Goal: Task Accomplishment & Management: Manage account settings

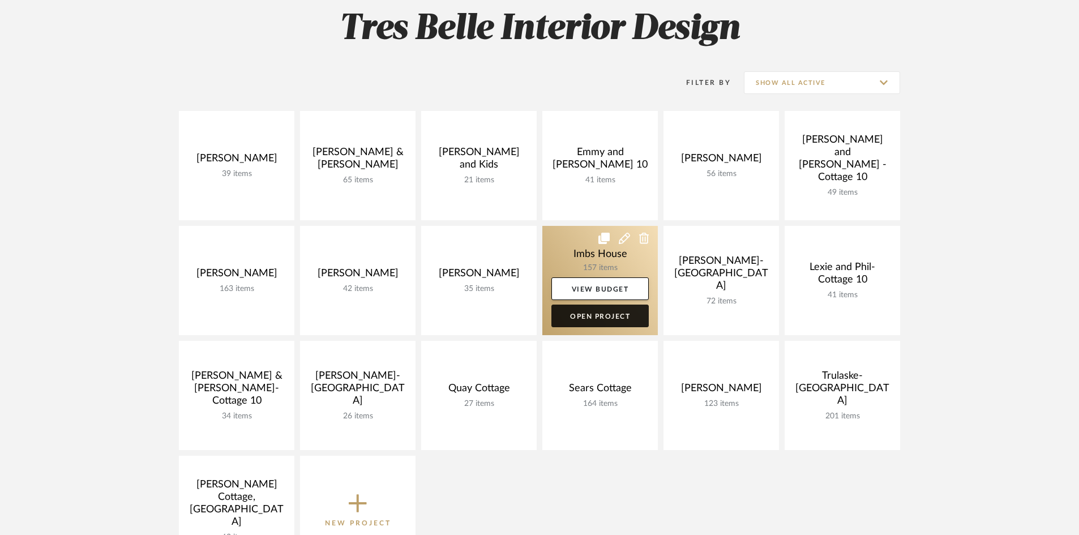
click at [595, 310] on link "Open Project" at bounding box center [600, 316] width 97 height 23
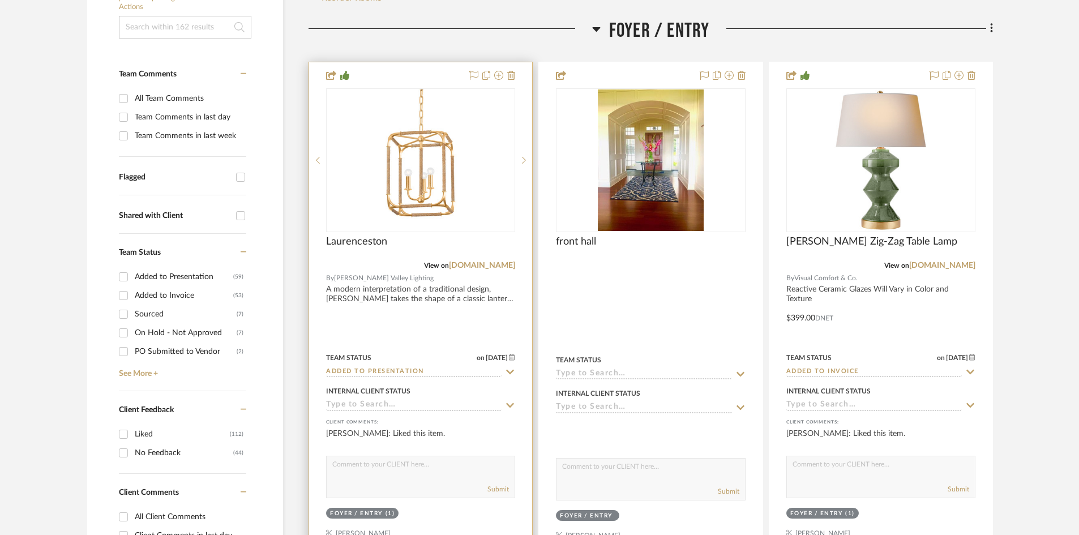
scroll to position [283, 0]
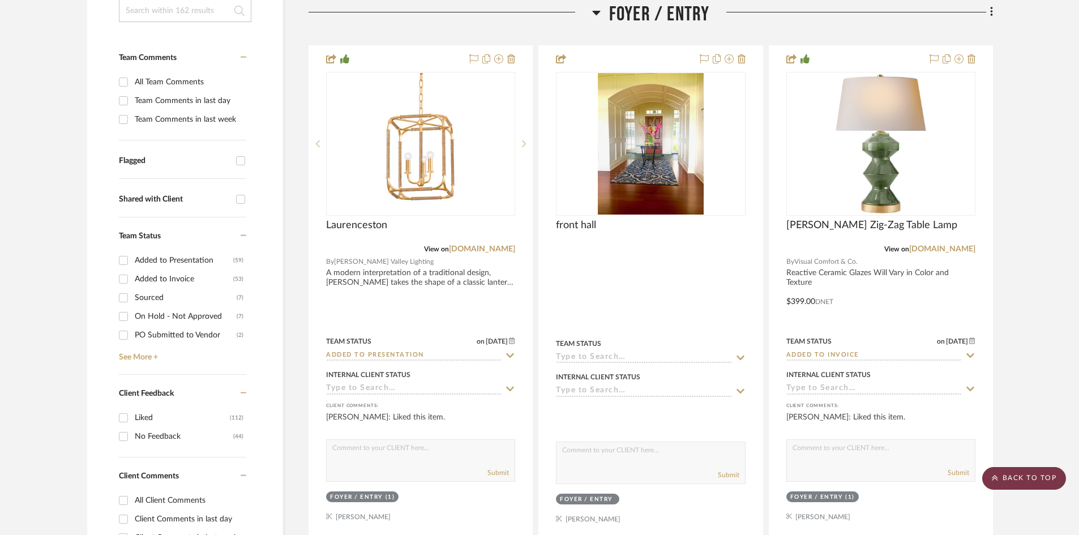
click at [1037, 478] on scroll-to-top-button "BACK TO TOP" at bounding box center [1025, 478] width 84 height 23
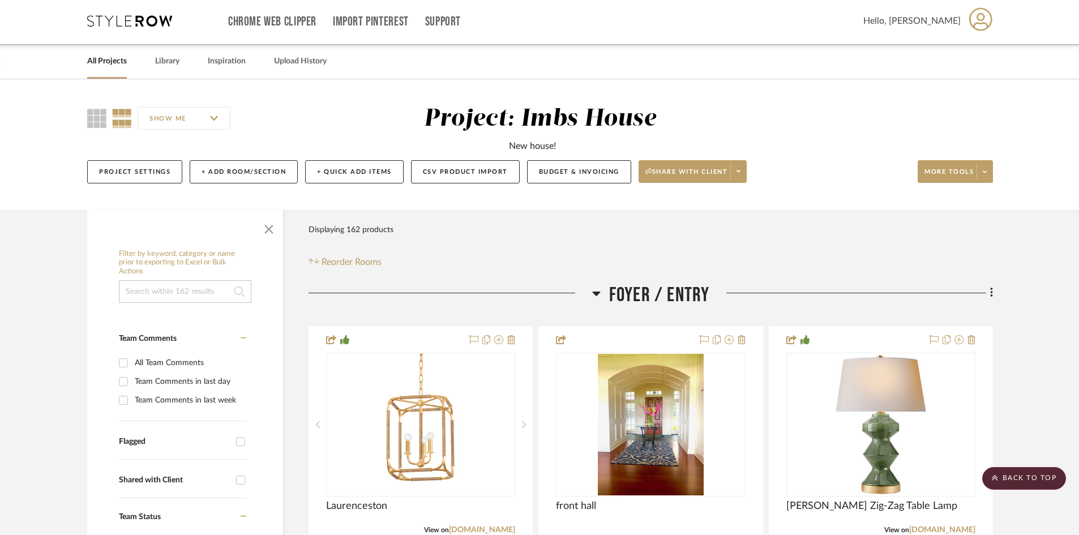
scroll to position [0, 0]
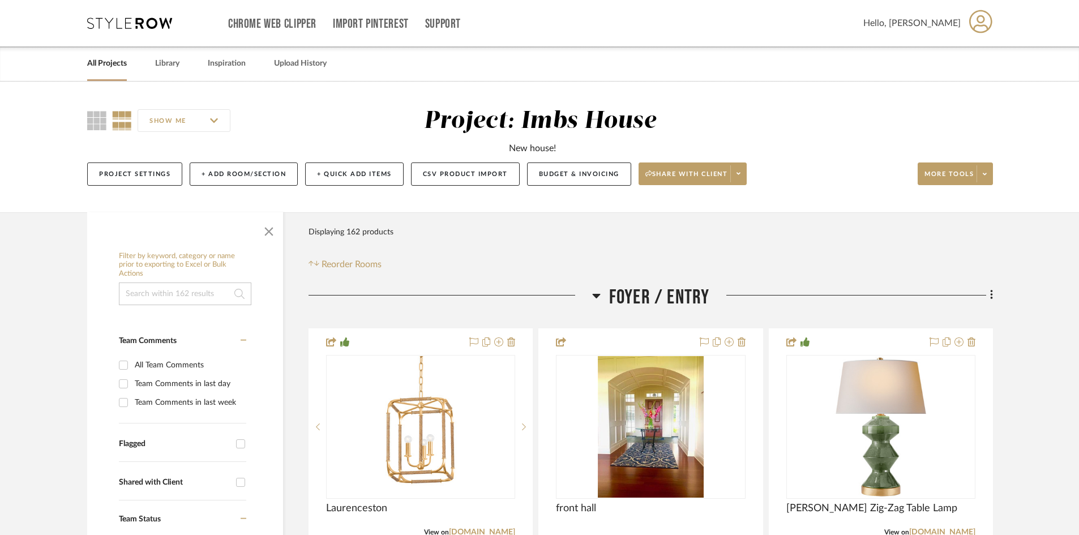
click at [103, 63] on link "All Projects" at bounding box center [107, 63] width 40 height 15
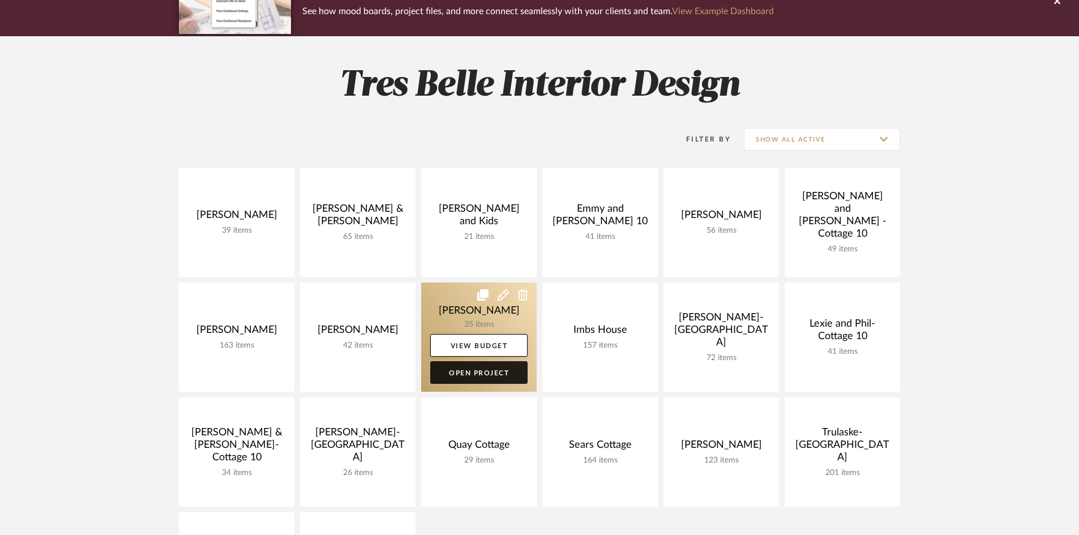
click at [472, 370] on link "Open Project" at bounding box center [478, 372] width 97 height 23
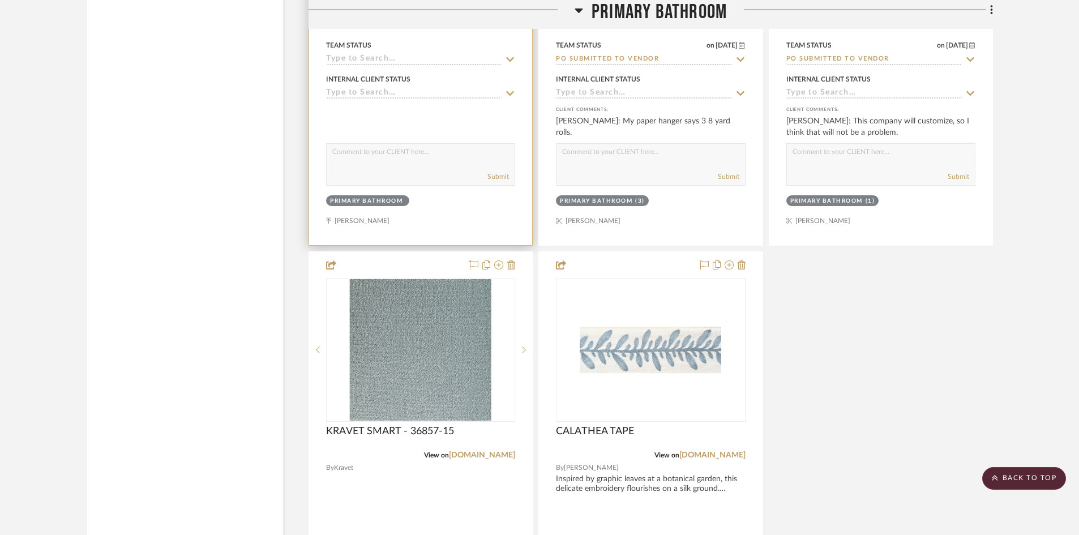
scroll to position [2718, 0]
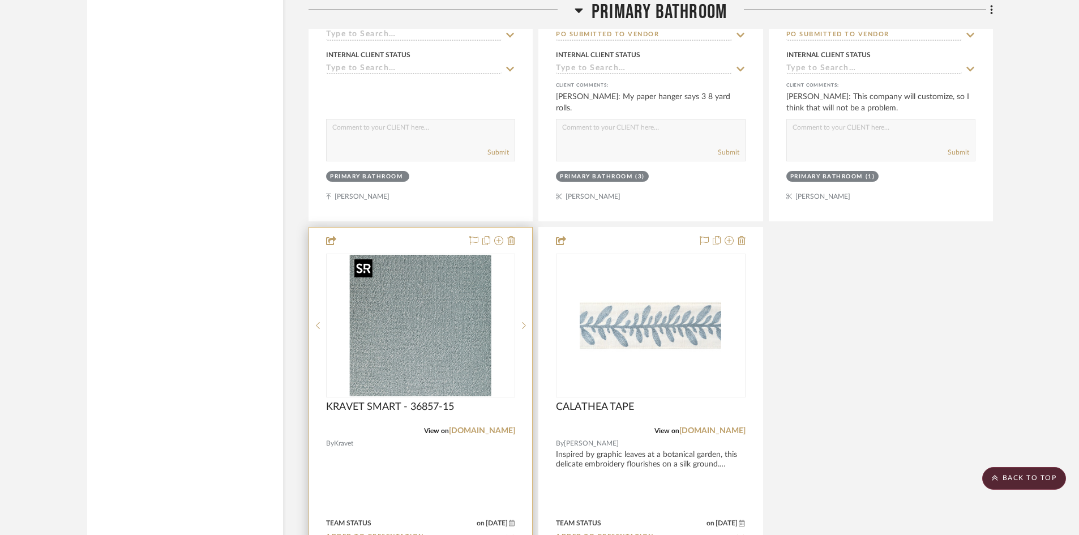
click at [438, 342] on img "0" at bounding box center [421, 326] width 142 height 142
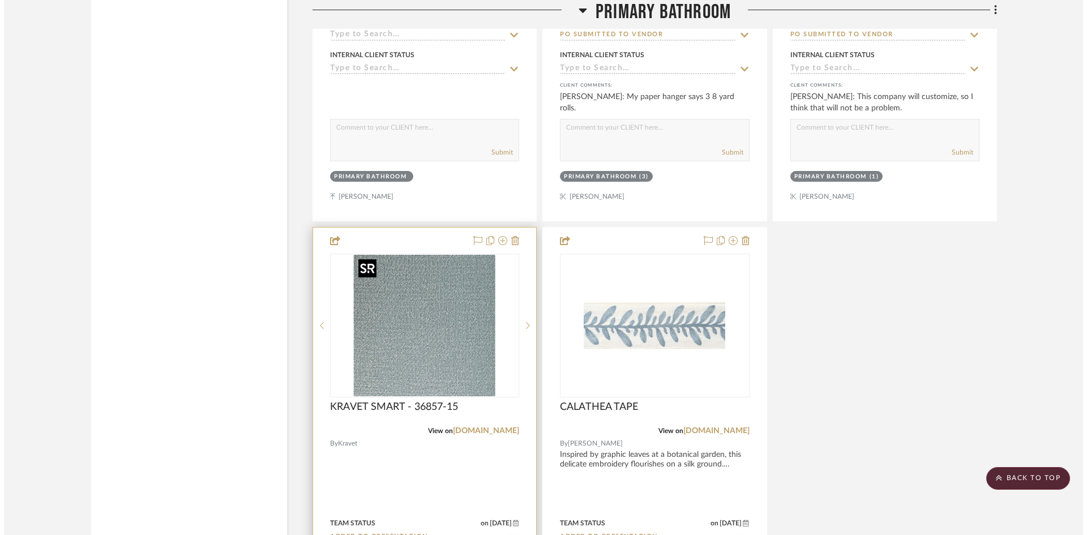
scroll to position [0, 0]
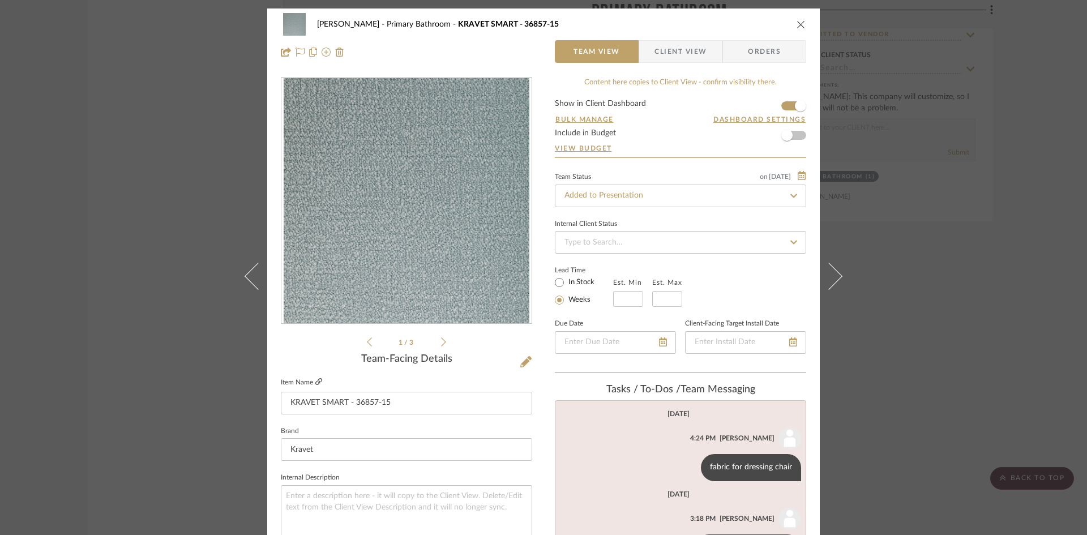
click at [315, 379] on icon at bounding box center [318, 381] width 7 height 7
click at [647, 199] on input "Added to Presentation" at bounding box center [680, 196] width 251 height 23
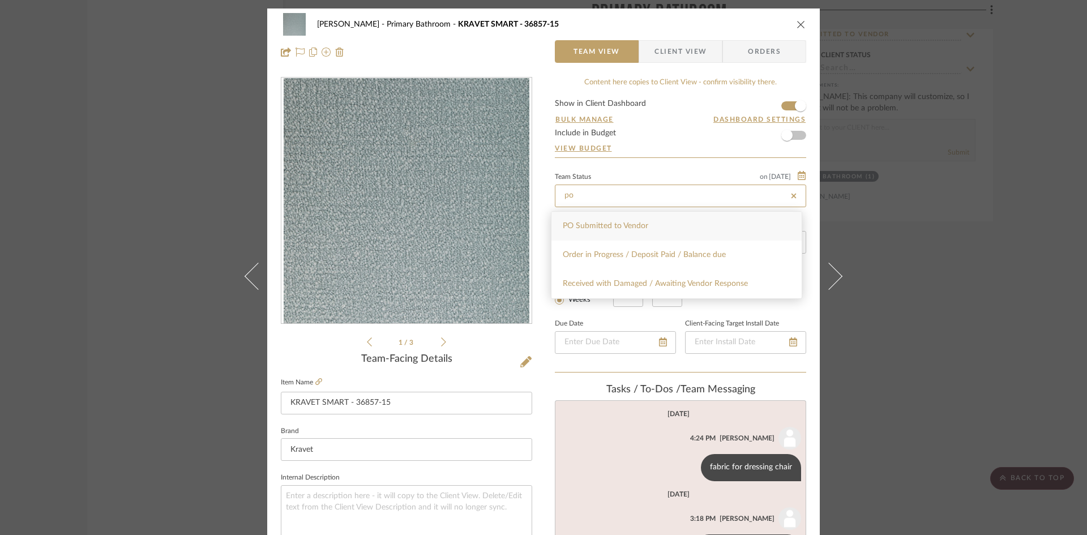
type input "po"
click at [648, 223] on div "PO Submitted to Vendor" at bounding box center [677, 226] width 250 height 29
type input "[DATE]"
type input "PO Submitted to Vendor"
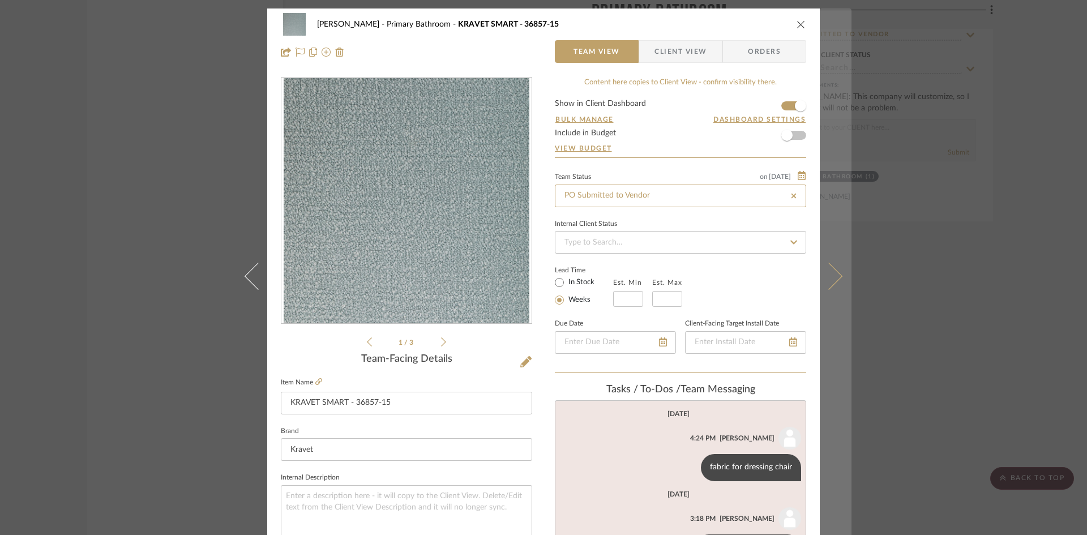
type input "[DATE]"
type input "PO Submitted to Vendor"
click at [833, 274] on icon at bounding box center [829, 275] width 27 height 27
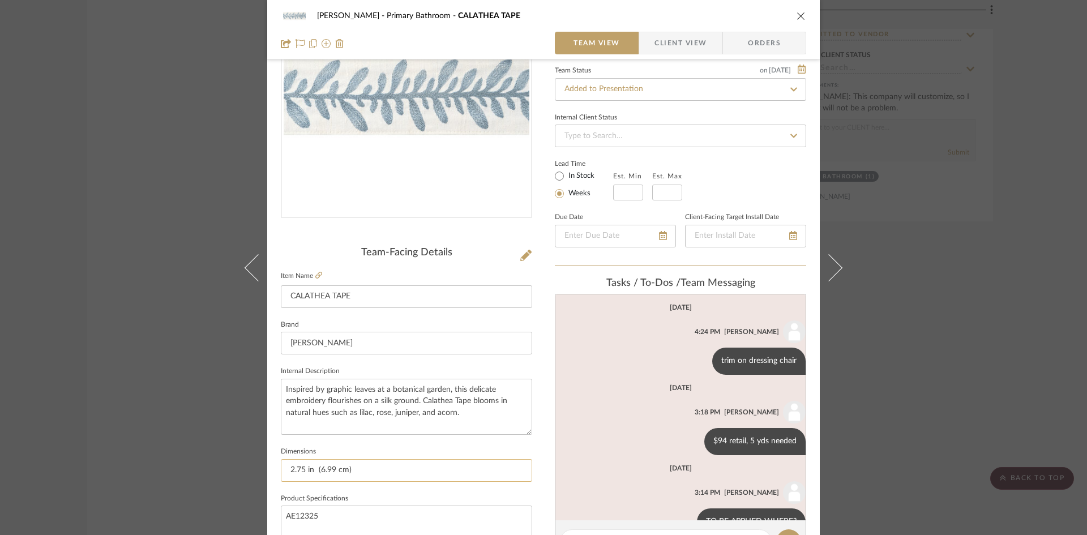
scroll to position [113, 0]
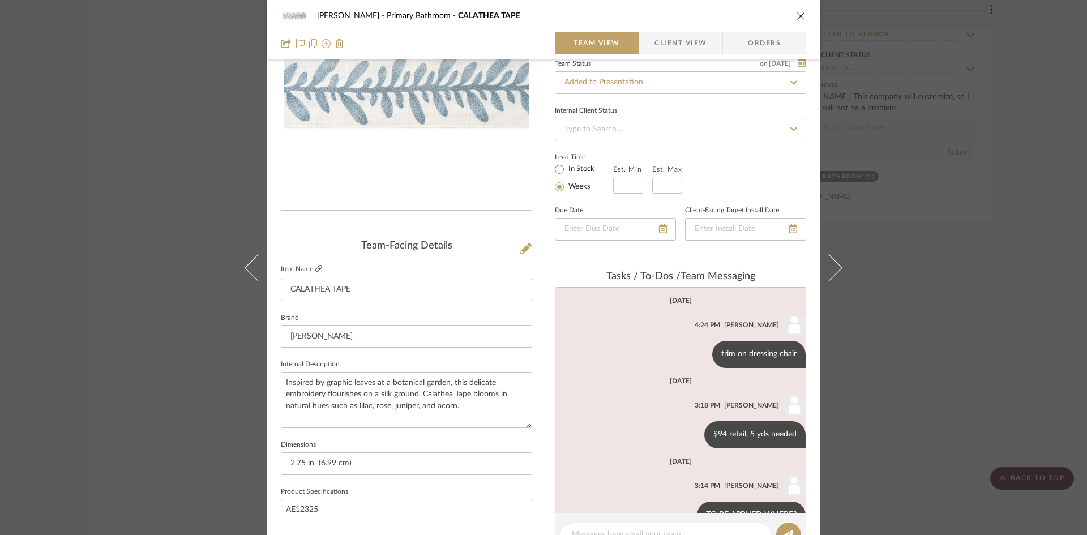
click at [315, 266] on icon at bounding box center [318, 268] width 7 height 7
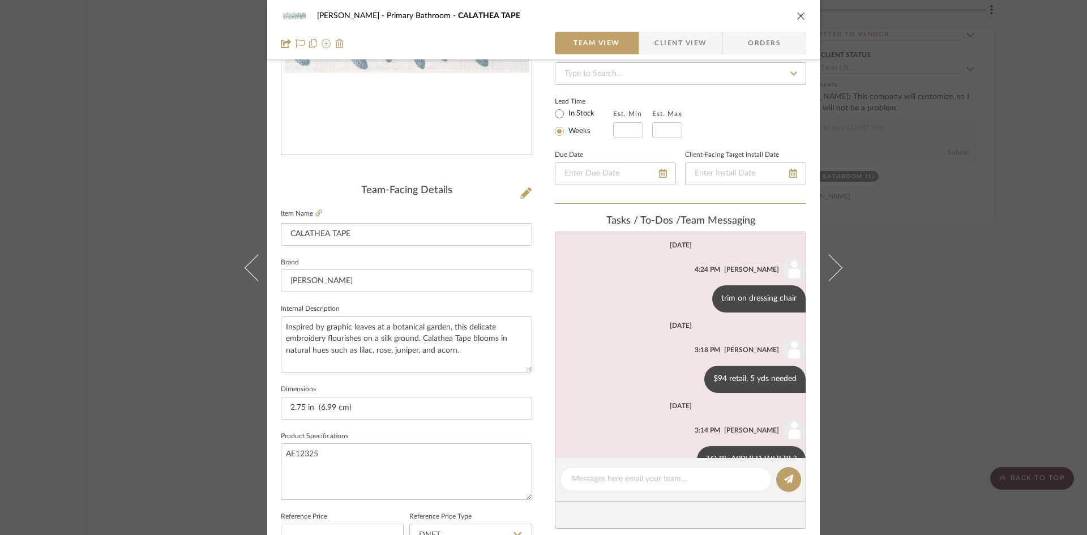
scroll to position [170, 0]
drag, startPoint x: 319, startPoint y: 451, endPoint x: 281, endPoint y: 454, distance: 38.1
click at [281, 454] on textarea "AE12325" at bounding box center [406, 470] width 251 height 56
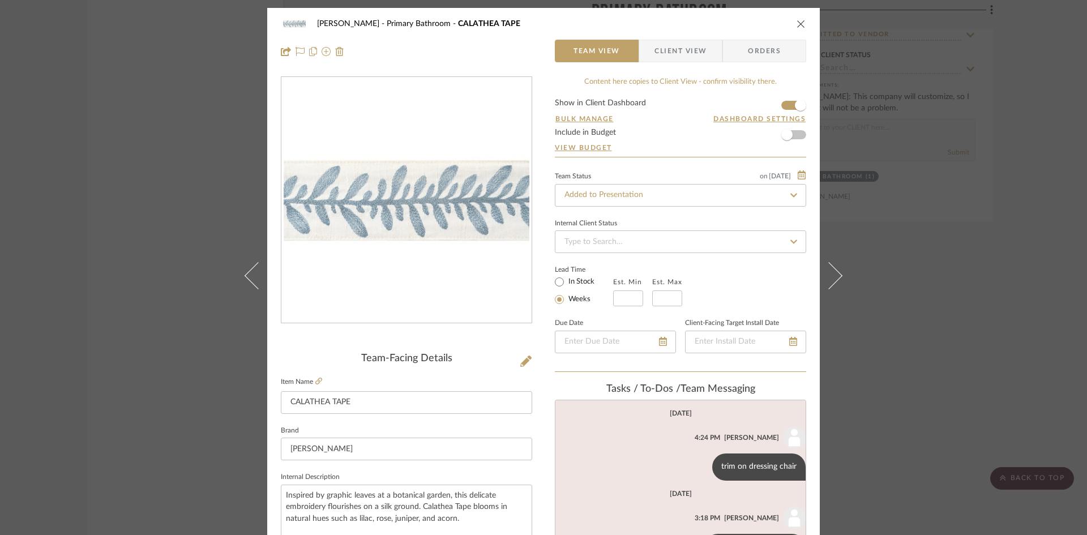
scroll to position [0, 0]
click at [798, 22] on icon "close" at bounding box center [801, 24] width 9 height 9
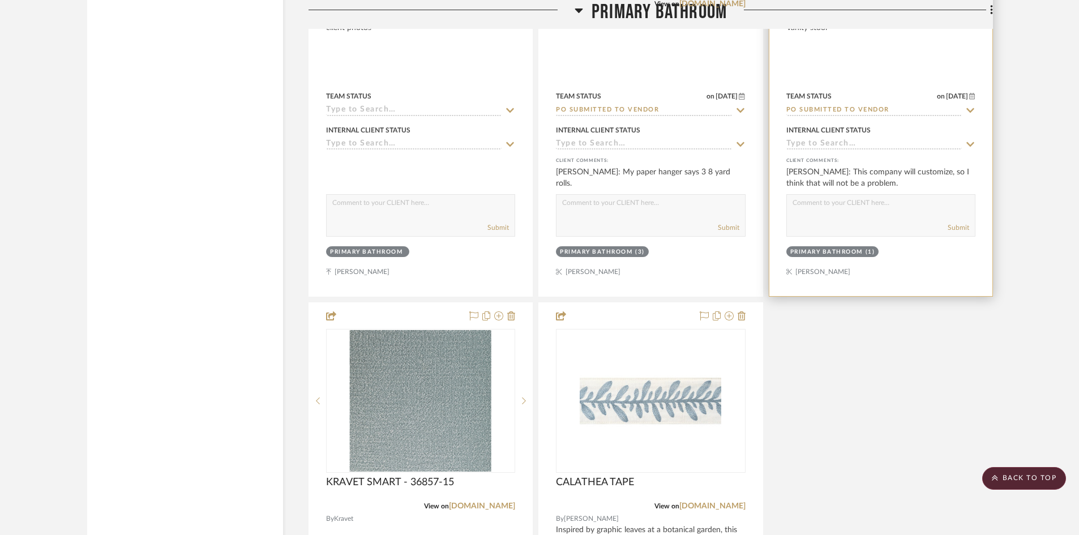
scroll to position [2492, 0]
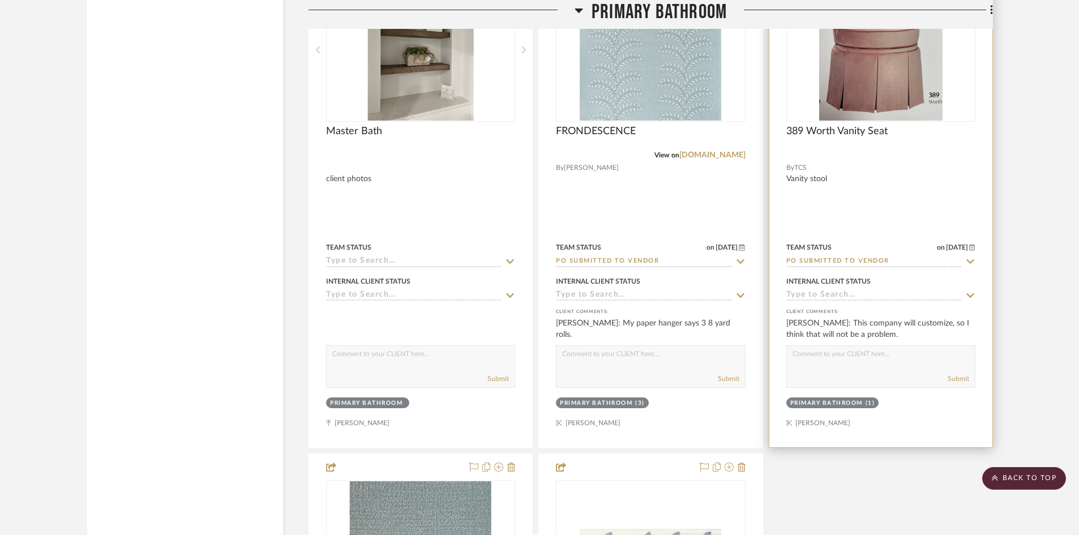
click at [0, 0] on img at bounding box center [0, 0] width 0 height 0
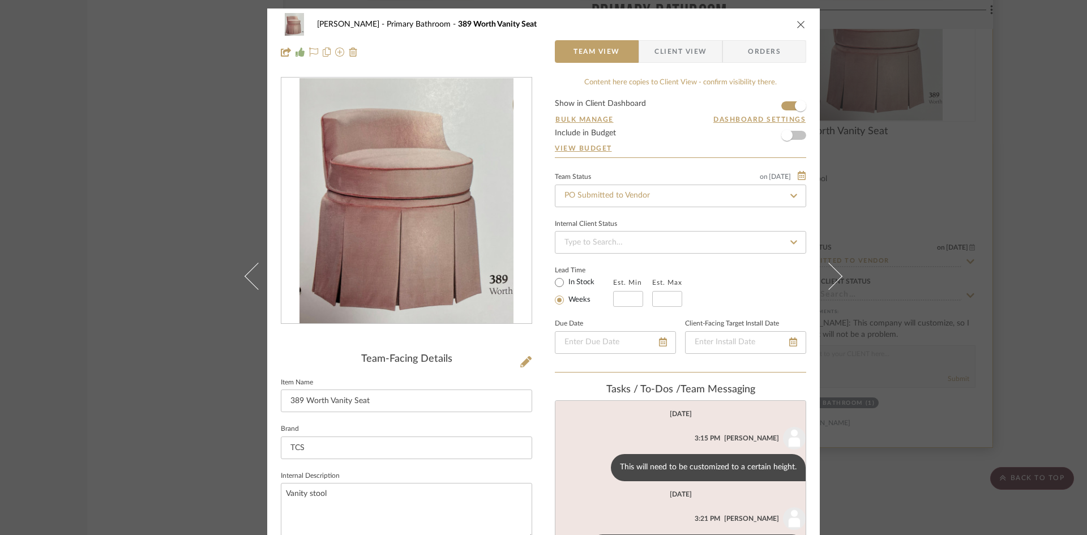
scroll to position [88, 0]
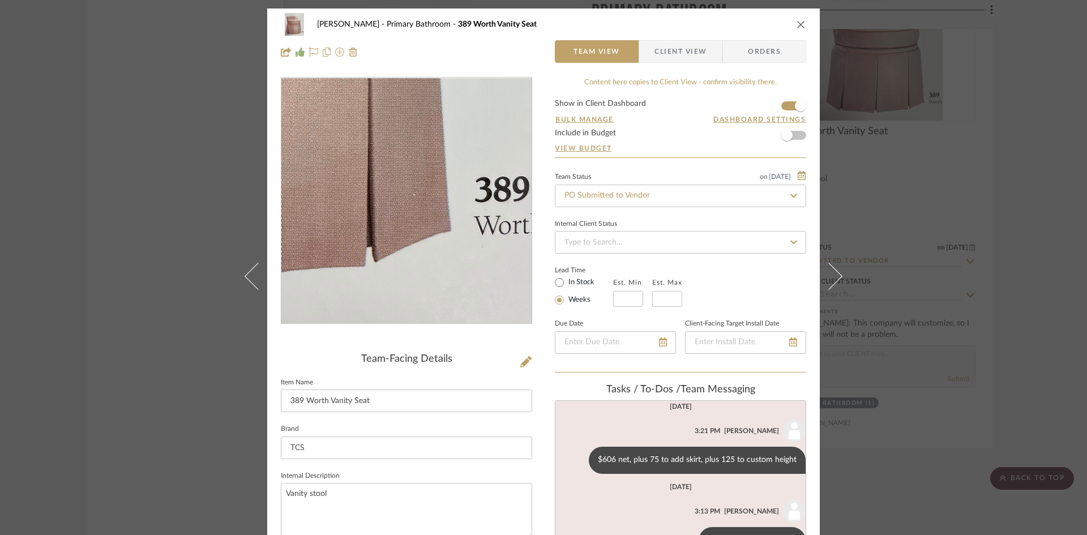
click at [463, 288] on img "0" at bounding box center [407, 201] width 214 height 246
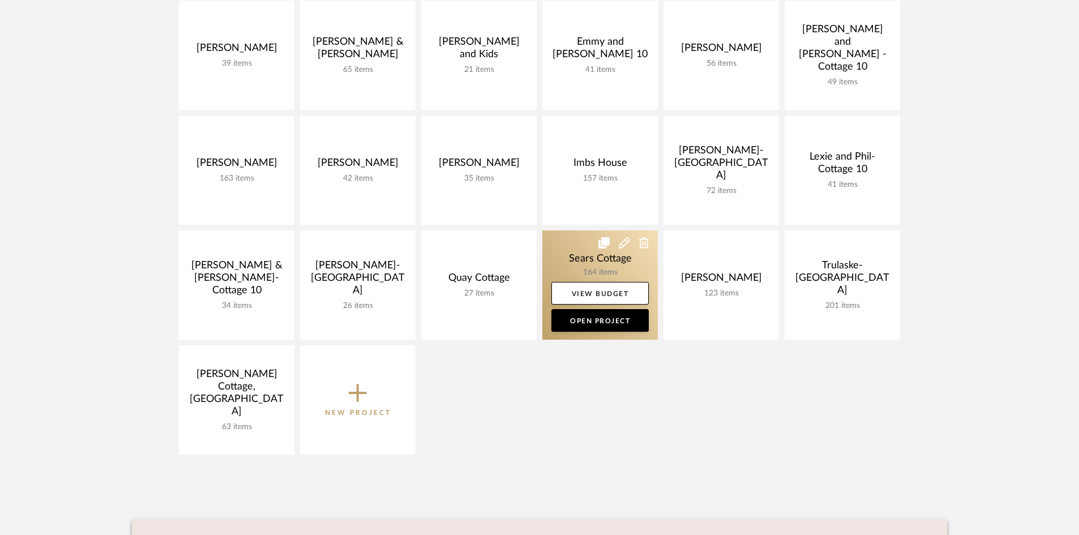
scroll to position [283, 0]
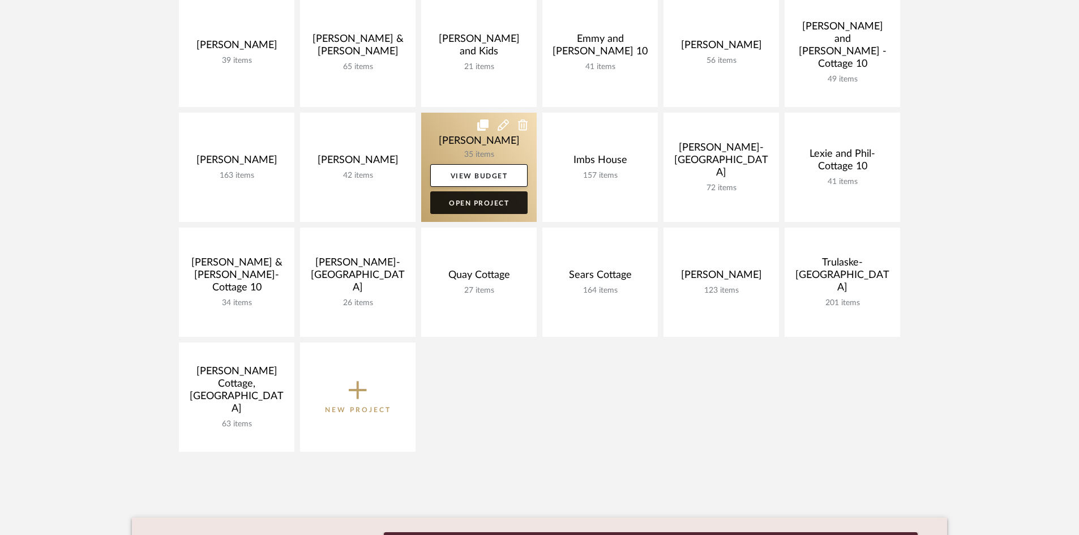
click at [477, 199] on link "Open Project" at bounding box center [478, 202] width 97 height 23
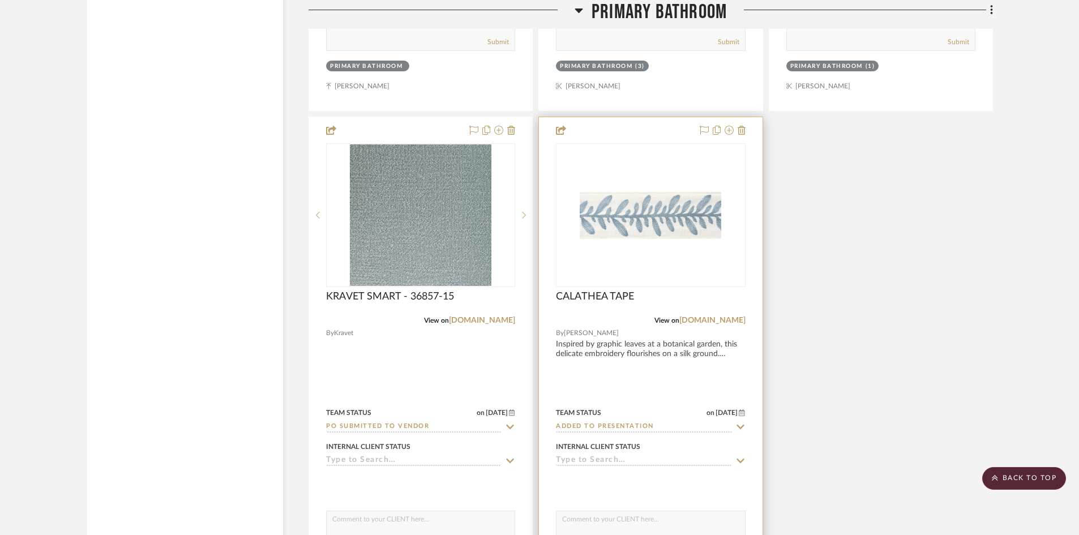
scroll to position [2832, 0]
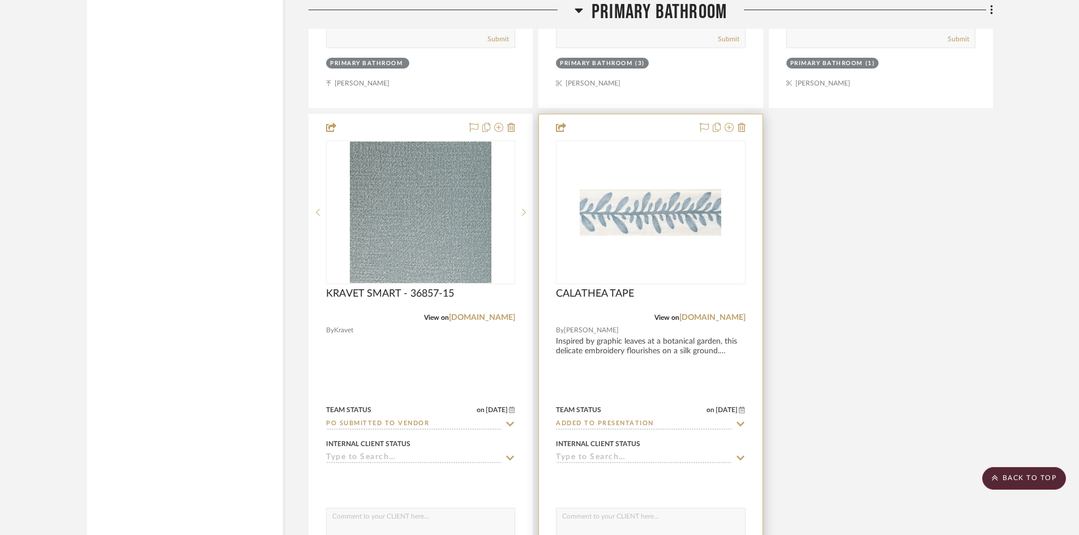
click at [681, 422] on input "Added to Presentation" at bounding box center [644, 424] width 176 height 11
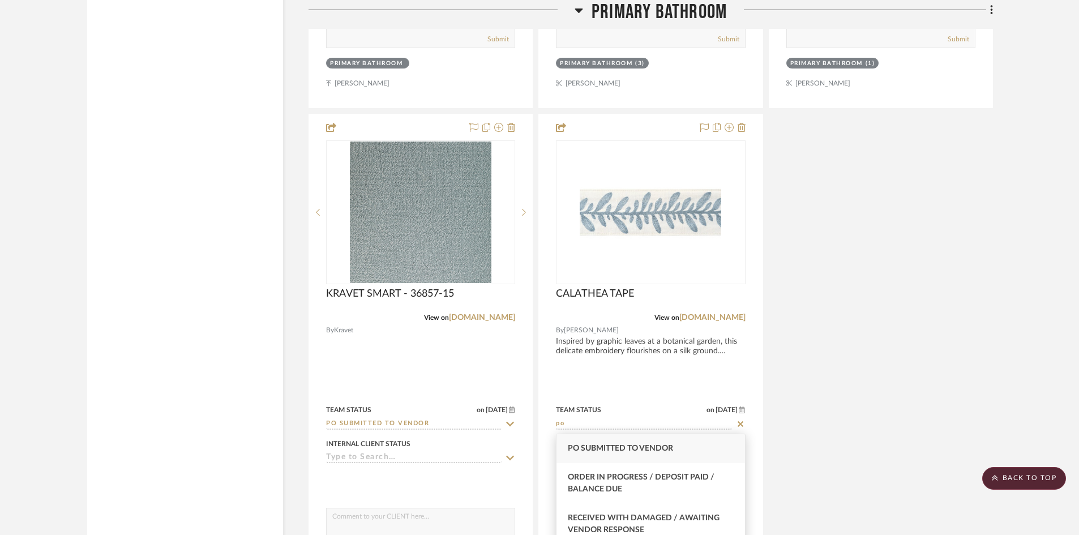
type input "po"
click at [680, 442] on div "PO Submitted to Vendor" at bounding box center [651, 448] width 188 height 29
type input "[DATE]"
type input "PO Submitted to Vendor"
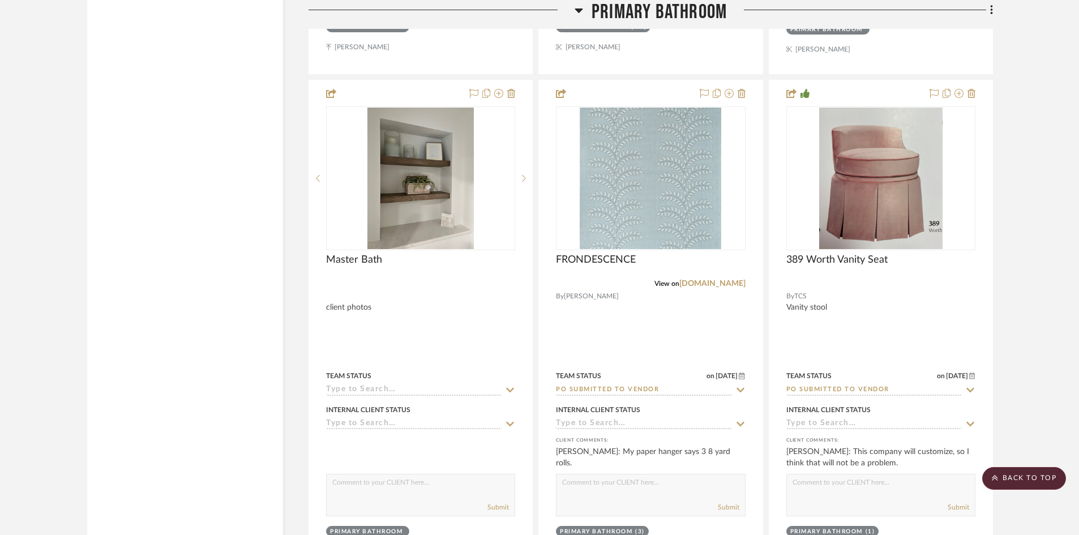
scroll to position [2379, 0]
